Goal: Task Accomplishment & Management: Manage account settings

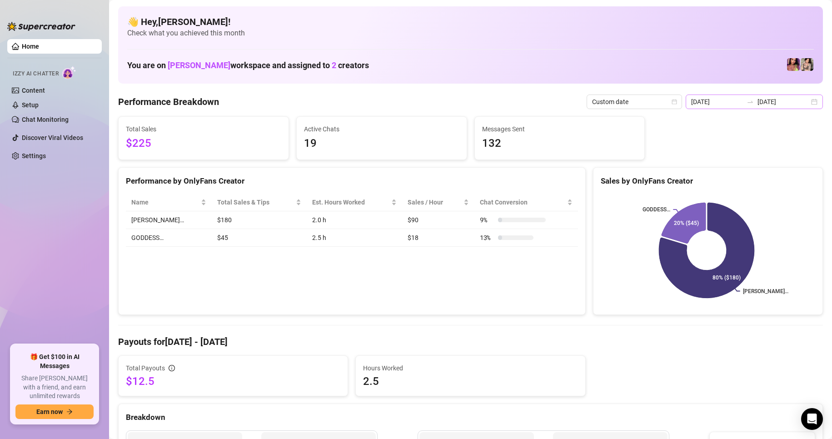
click at [806, 98] on div "[DATE] [DATE]" at bounding box center [753, 101] width 137 height 15
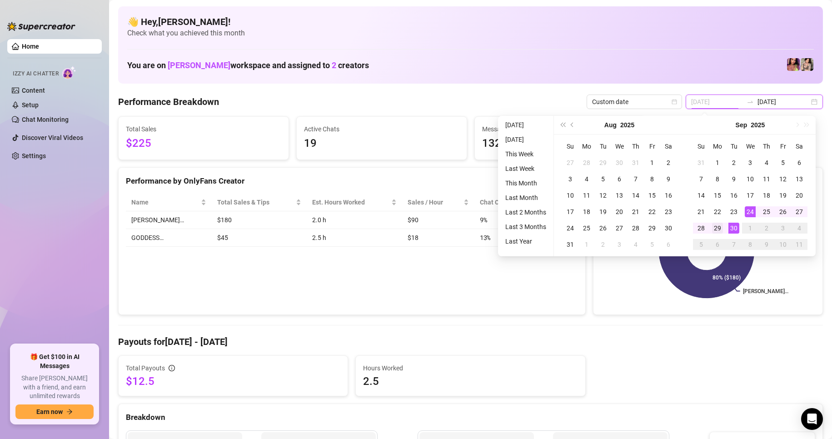
type input "[DATE]"
click at [717, 227] on div "29" at bounding box center [717, 228] width 11 height 11
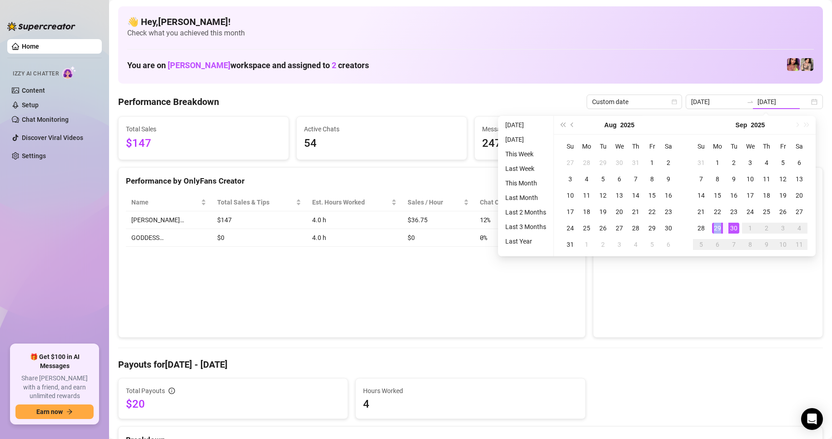
type input "[DATE]"
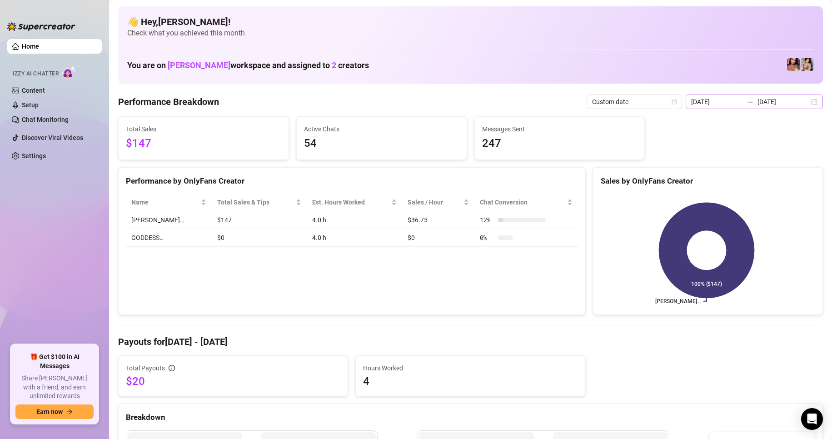
click at [803, 104] on div "[DATE] [DATE]" at bounding box center [753, 101] width 137 height 15
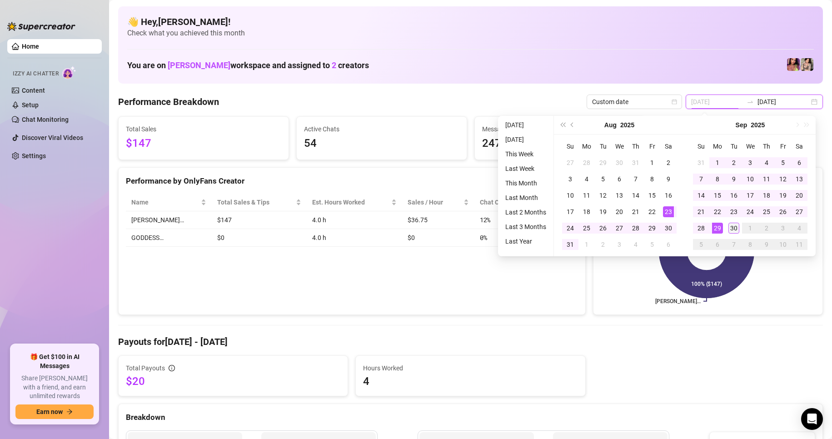
type input "[DATE]"
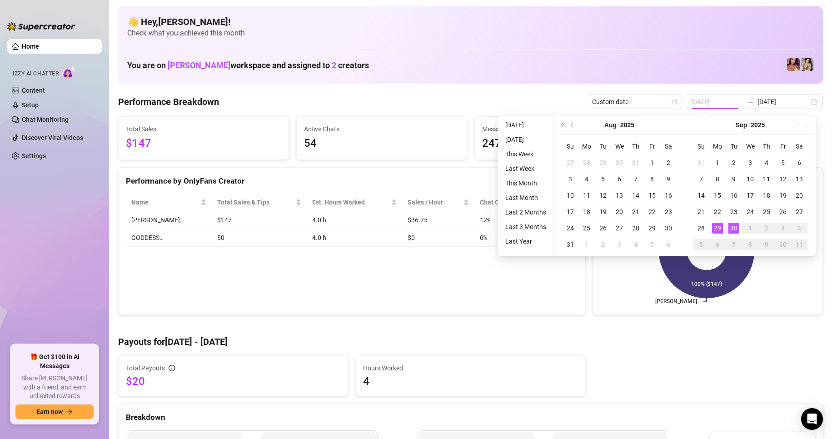
click at [734, 230] on div "30" at bounding box center [733, 228] width 11 height 11
click at [734, 229] on div "30" at bounding box center [733, 228] width 11 height 11
type input "[DATE]"
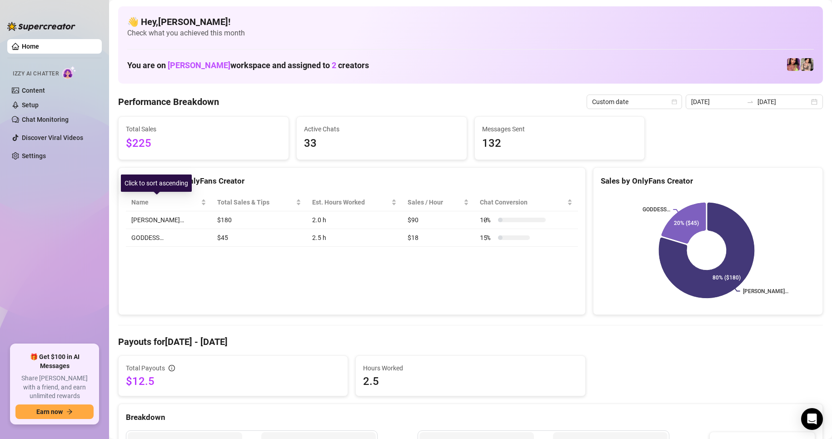
drag, startPoint x: 182, startPoint y: 210, endPoint x: 170, endPoint y: 213, distance: 12.4
click at [182, 207] on div "Name" at bounding box center [168, 202] width 75 height 10
click at [804, 103] on div "[DATE] [DATE]" at bounding box center [753, 101] width 137 height 15
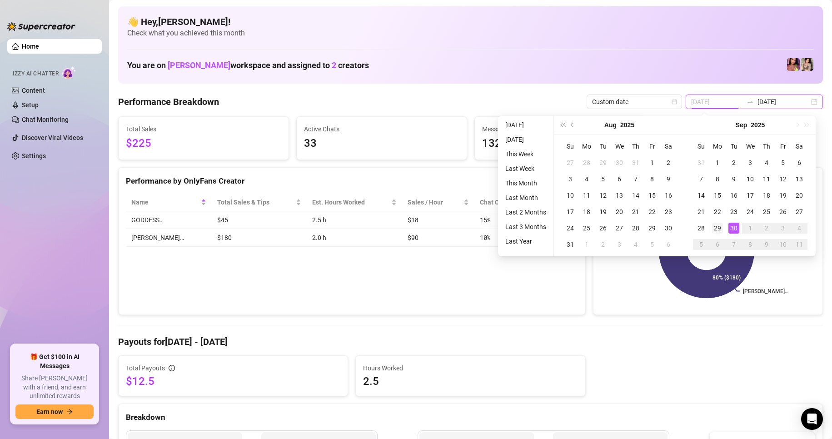
type input "[DATE]"
click at [723, 225] on td "29" at bounding box center [717, 228] width 16 height 16
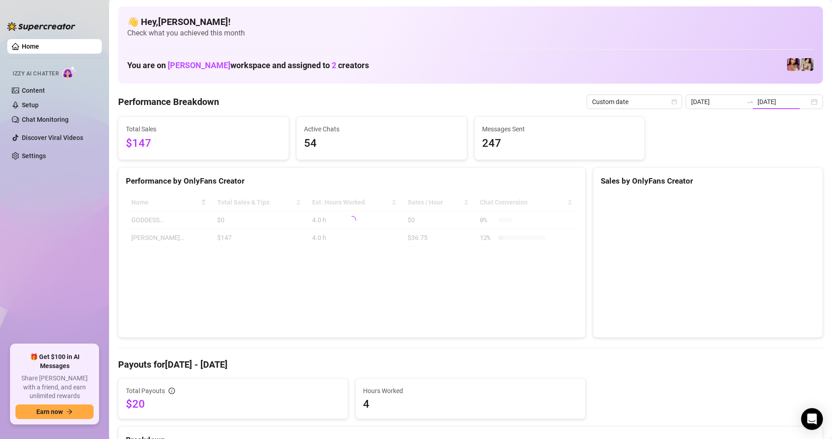
type input "[DATE]"
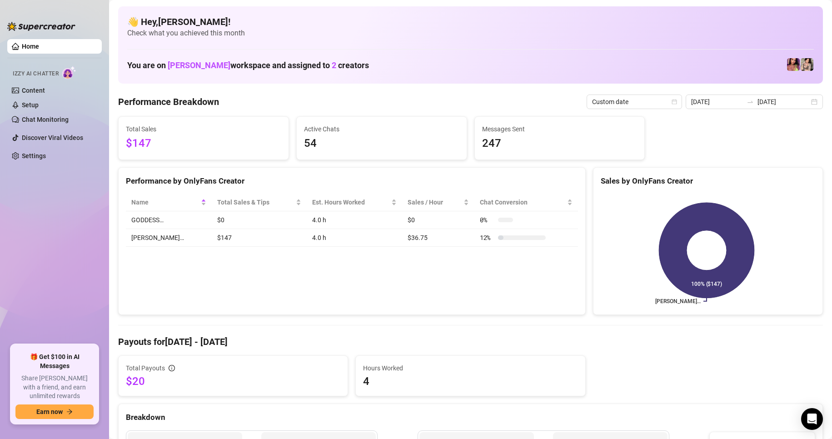
drag, startPoint x: 803, startPoint y: 103, endPoint x: 794, endPoint y: 135, distance: 33.7
click at [804, 103] on div "[DATE] [DATE]" at bounding box center [753, 101] width 137 height 15
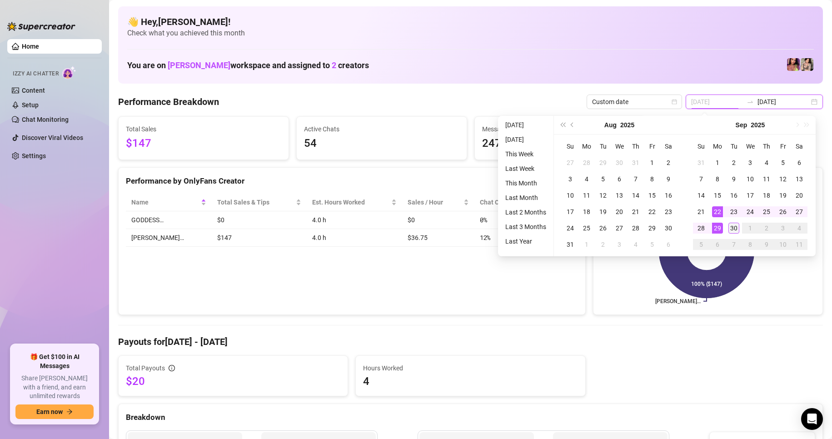
type input "[DATE]"
click at [728, 226] on td "30" at bounding box center [733, 228] width 16 height 16
click at [728, 226] on div "30" at bounding box center [733, 228] width 11 height 11
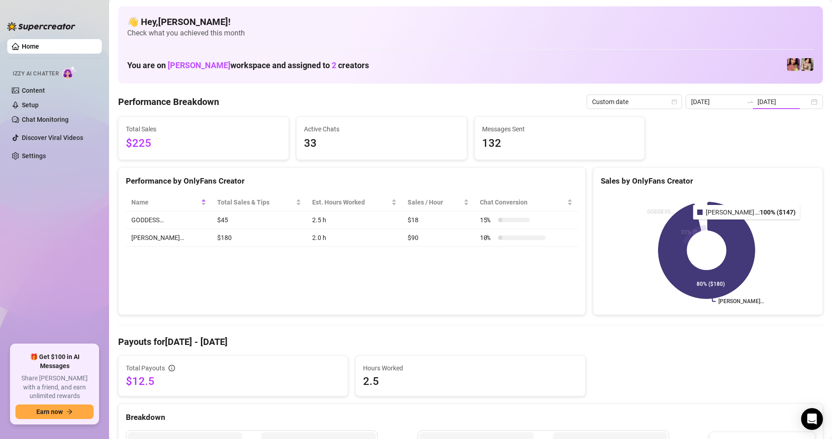
type input "[DATE]"
